Goal: Task Accomplishment & Management: Complete application form

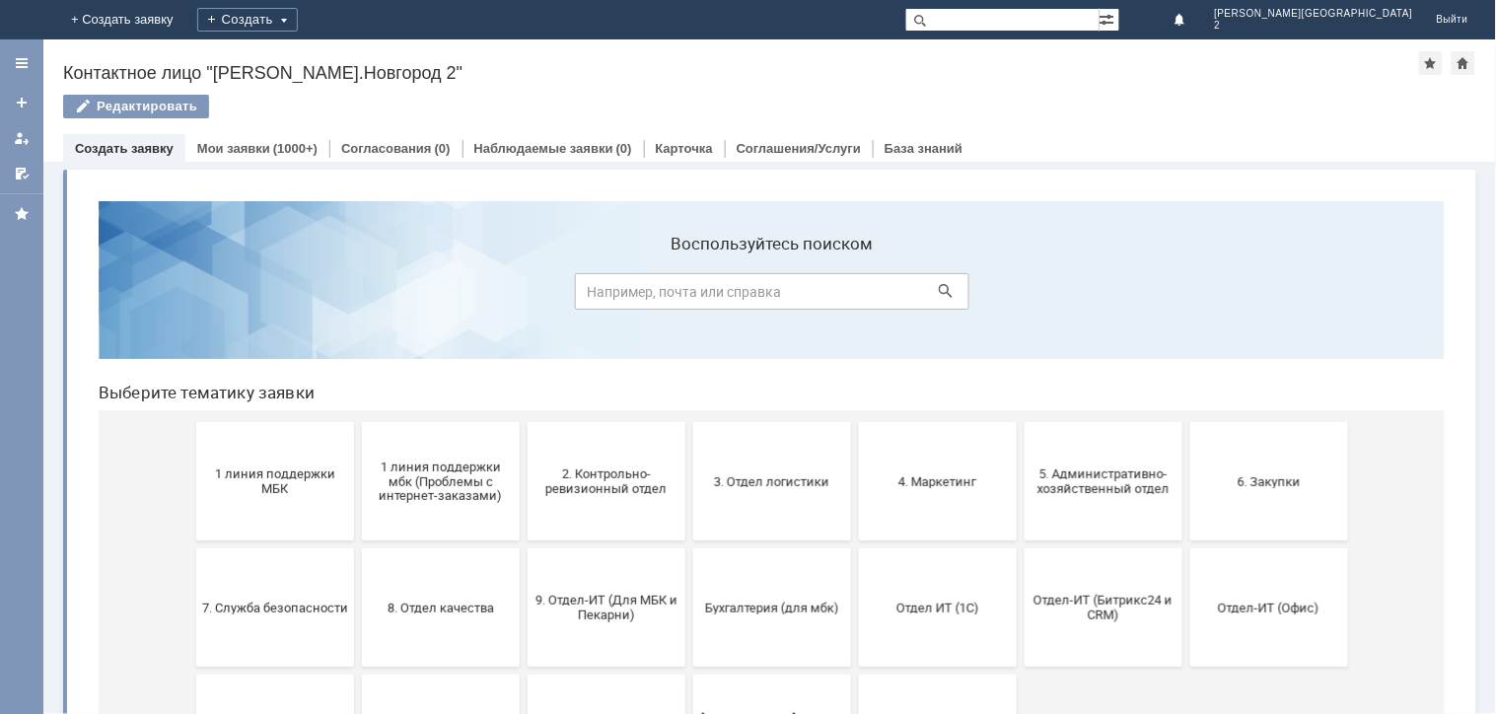
click at [297, 484] on span "1 линия поддержки МБК" at bounding box center [274, 480] width 146 height 30
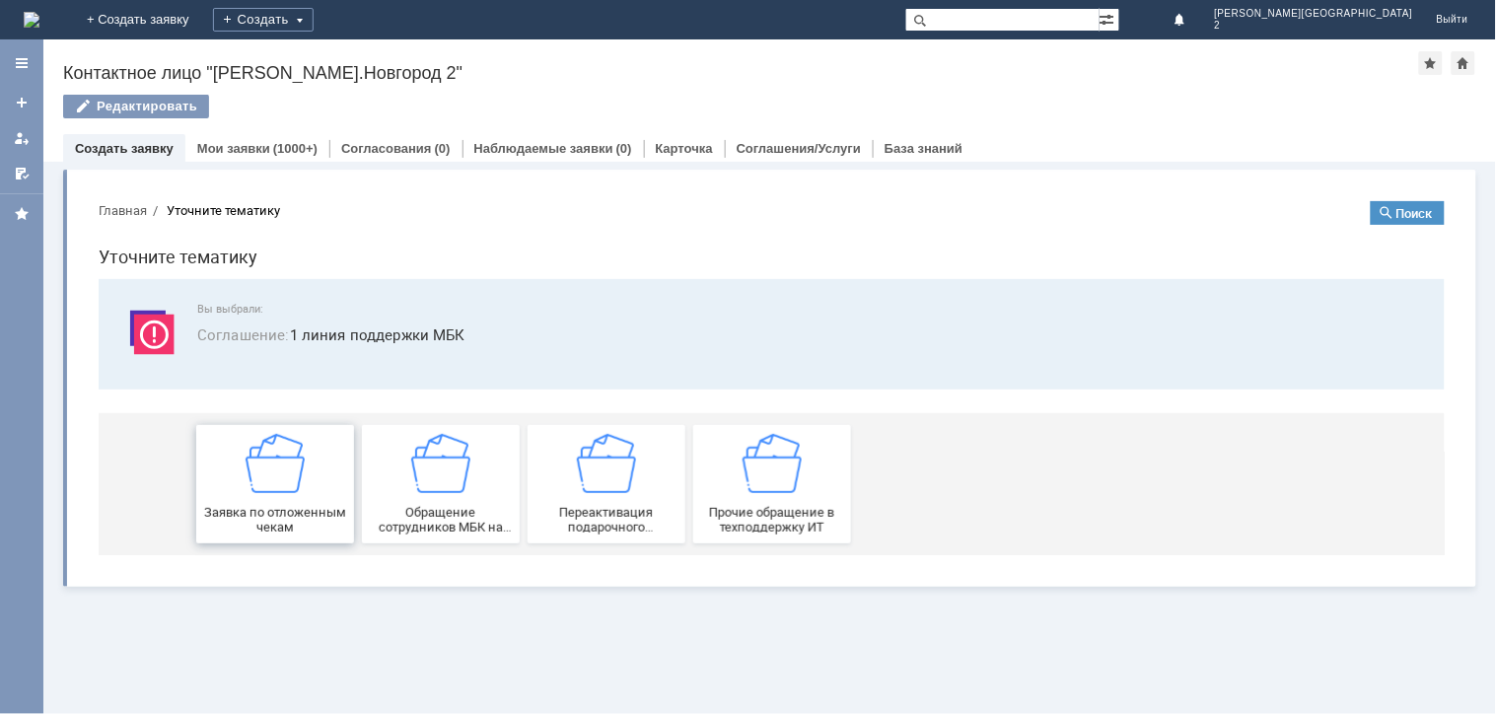
click at [313, 507] on span "Заявка по отложенным чекам" at bounding box center [274, 519] width 146 height 30
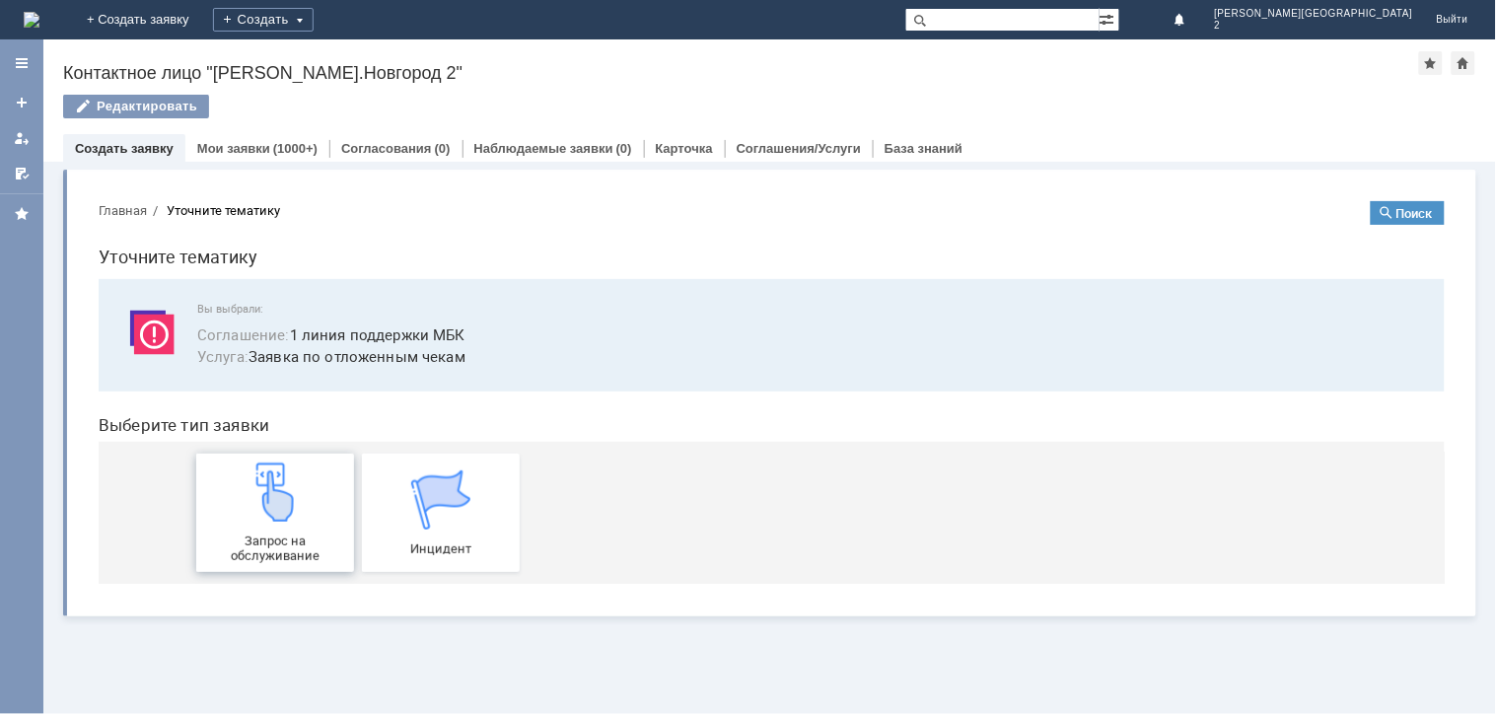
click at [316, 532] on span "Запрос на обслуживание" at bounding box center [274, 547] width 146 height 30
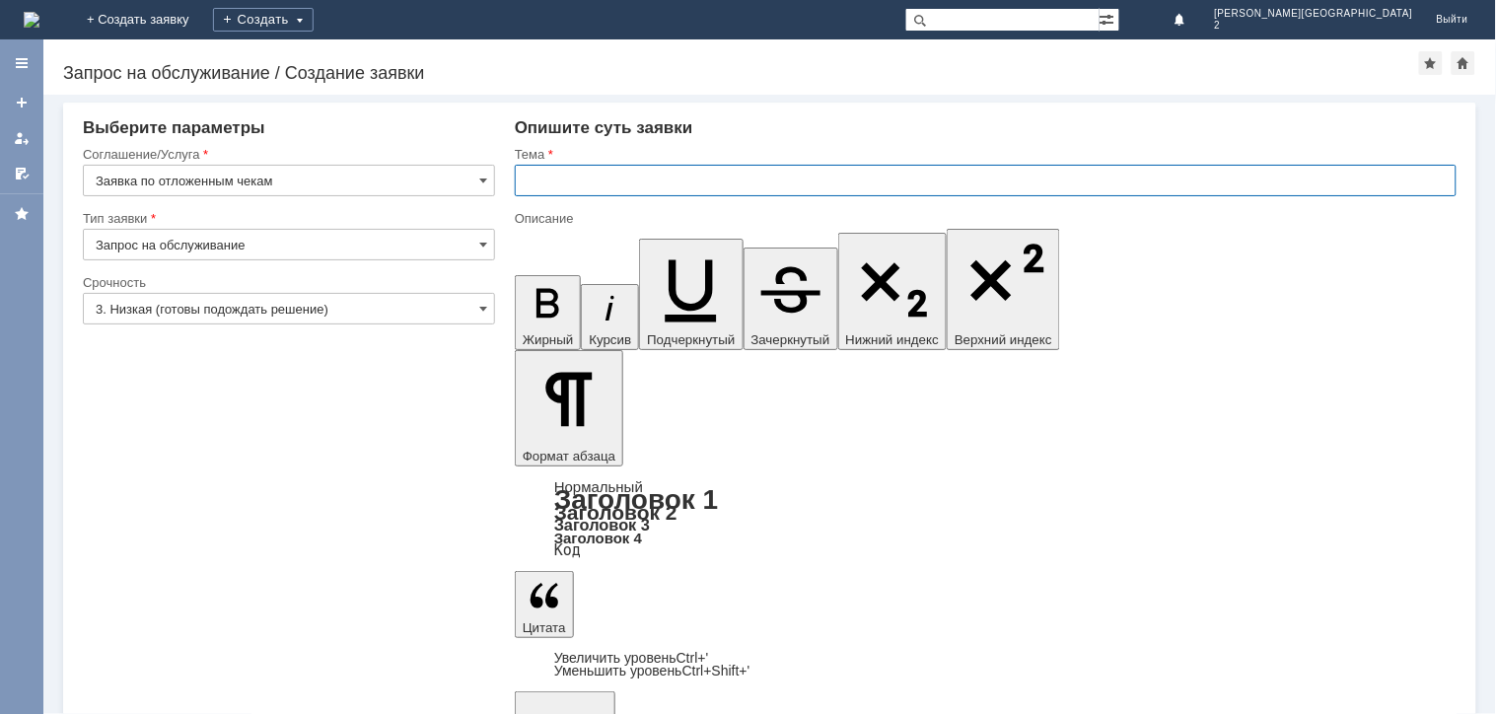
click at [568, 188] on input "text" at bounding box center [986, 181] width 942 height 32
type input "отл чек"
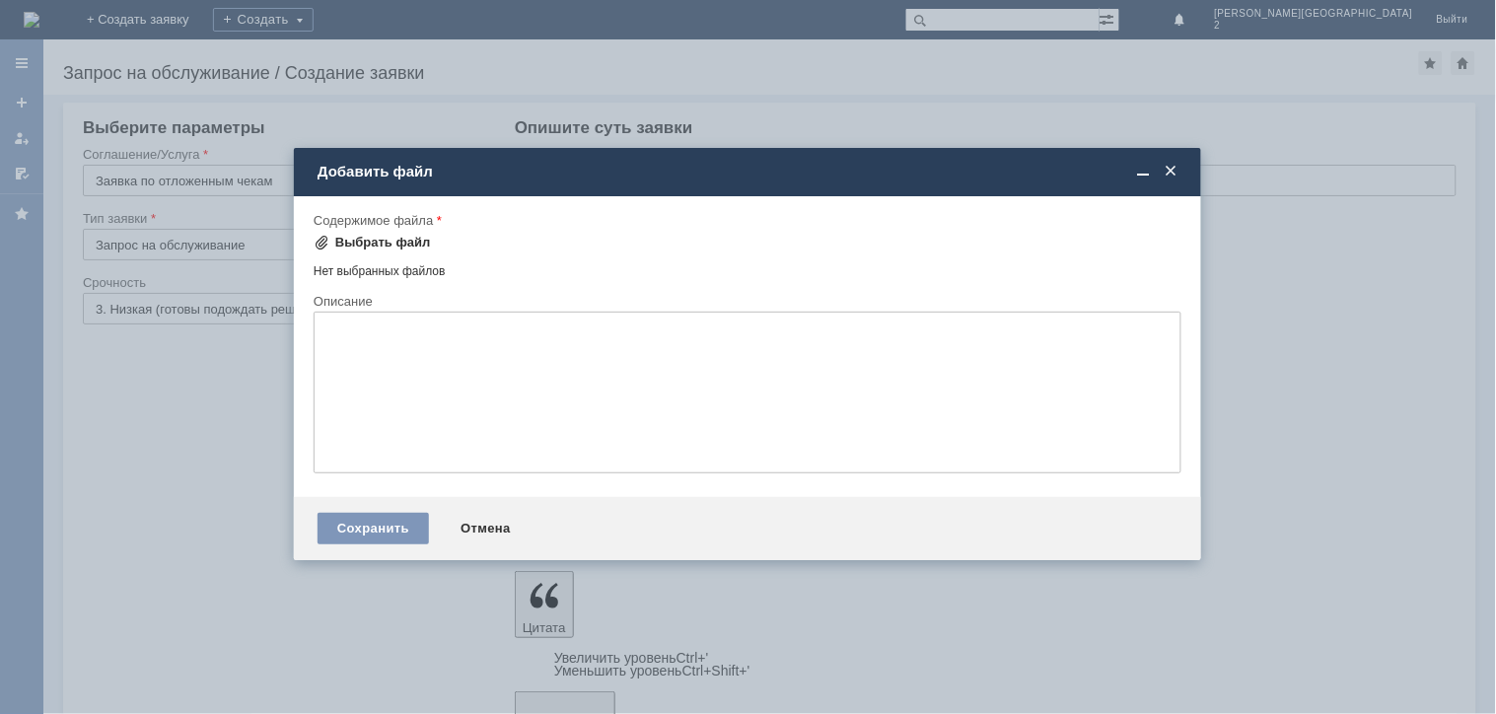
click at [360, 235] on div "Выбрать файл" at bounding box center [383, 243] width 96 height 16
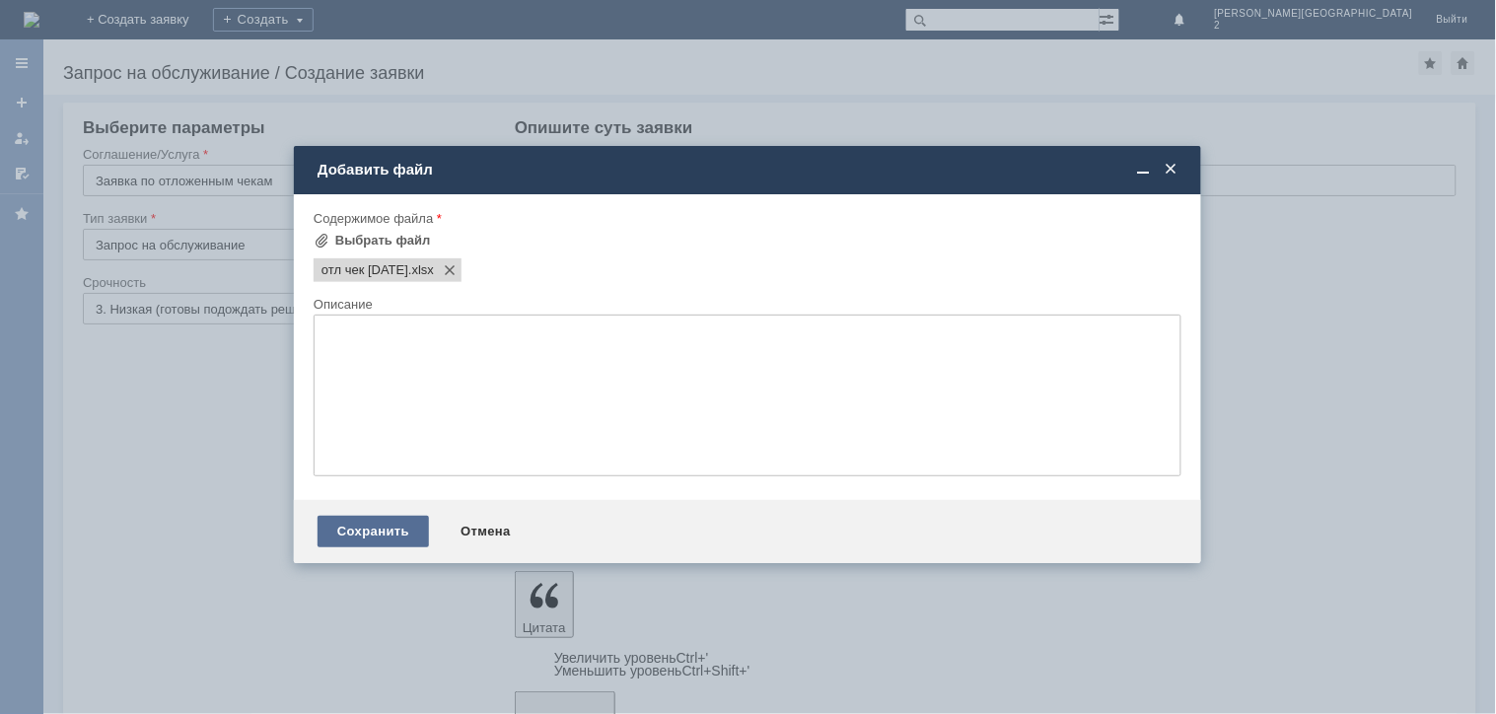
click at [341, 544] on div "Сохранить" at bounding box center [372, 532] width 111 height 32
